Goal: Information Seeking & Learning: Understand process/instructions

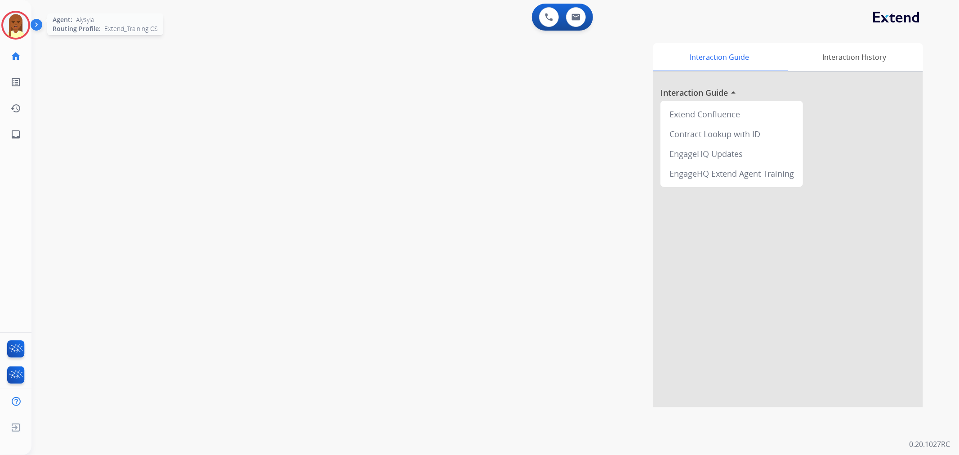
click at [14, 20] on img at bounding box center [15, 25] width 25 height 25
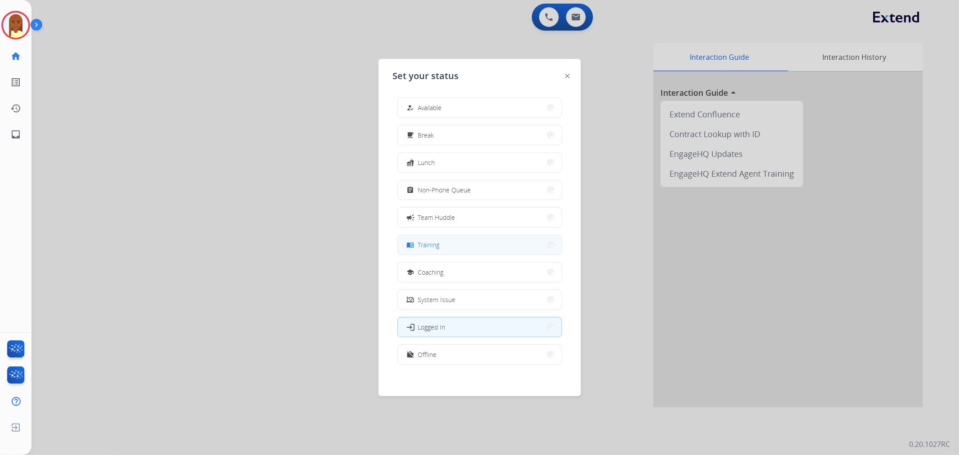
click at [456, 244] on button "menu_book Training" at bounding box center [480, 244] width 164 height 19
